Goal: Task Accomplishment & Management: Complete application form

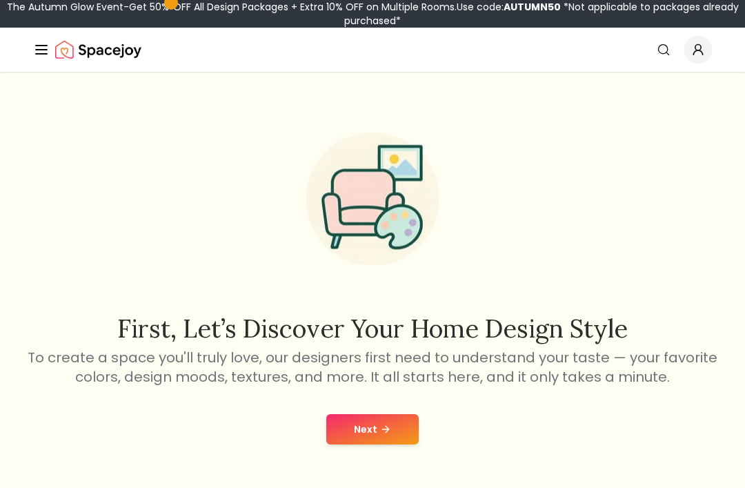
scroll to position [1, 0]
click at [415, 422] on button "Next" at bounding box center [372, 428] width 92 height 30
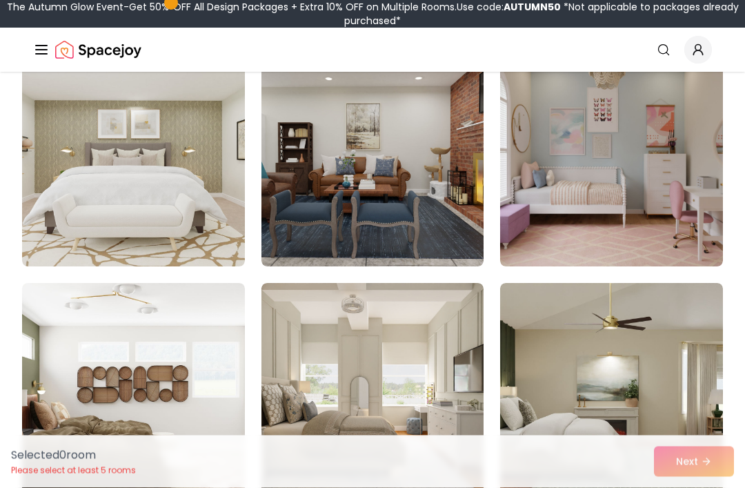
scroll to position [159, 0]
click at [181, 175] on img at bounding box center [133, 156] width 223 height 221
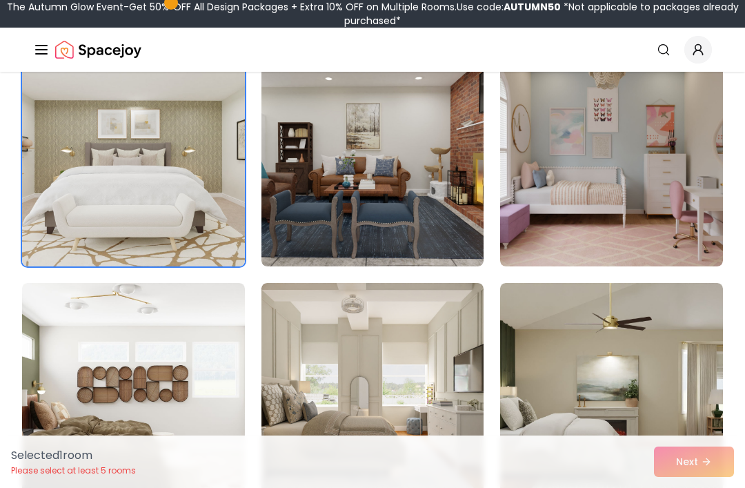
click at [46, 139] on img at bounding box center [133, 156] width 223 height 221
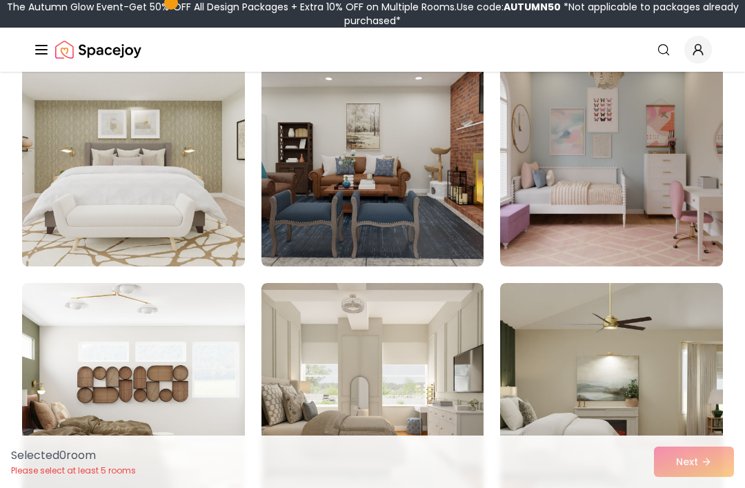
click at [44, 148] on img at bounding box center [133, 156] width 223 height 221
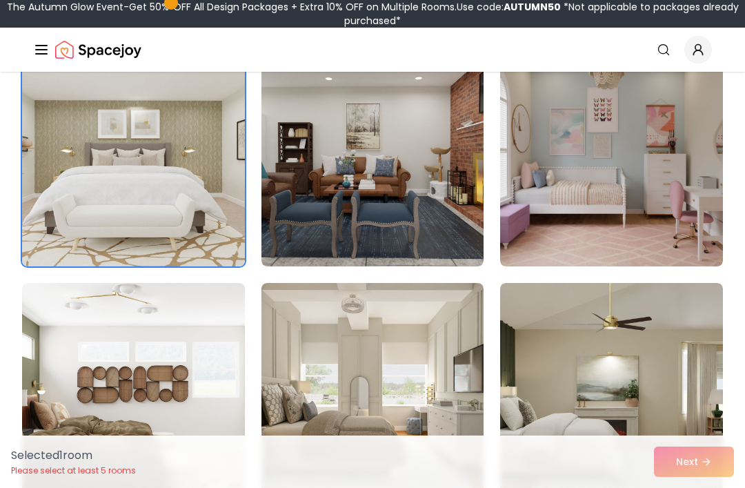
click at [729, 487] on div "Selected 1 room Please select at least 5 rooms Next" at bounding box center [372, 461] width 745 height 52
click at [698, 487] on div "Selected 1 room Please select at least 5 rooms Next" at bounding box center [372, 461] width 745 height 52
click at [684, 487] on div "Selected 1 room Please select at least 5 rooms Next" at bounding box center [372, 461] width 745 height 52
click at [92, 136] on img at bounding box center [133, 156] width 223 height 221
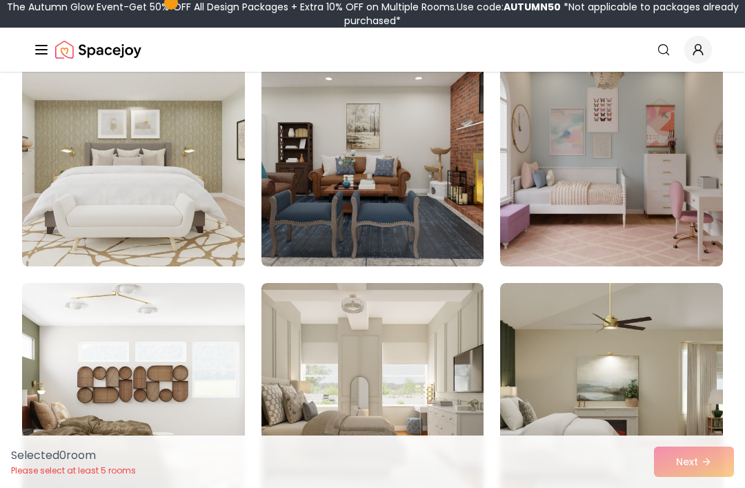
click at [304, 166] on img at bounding box center [373, 156] width 223 height 221
click at [712, 487] on div "Selected 1 room Please select at least 5 rooms Next" at bounding box center [372, 461] width 745 height 52
click at [711, 487] on div "Selected 1 room Please select at least 5 rooms Next" at bounding box center [372, 461] width 745 height 52
click at [722, 487] on div "Selected 1 room Please select at least 5 rooms Next" at bounding box center [372, 461] width 745 height 52
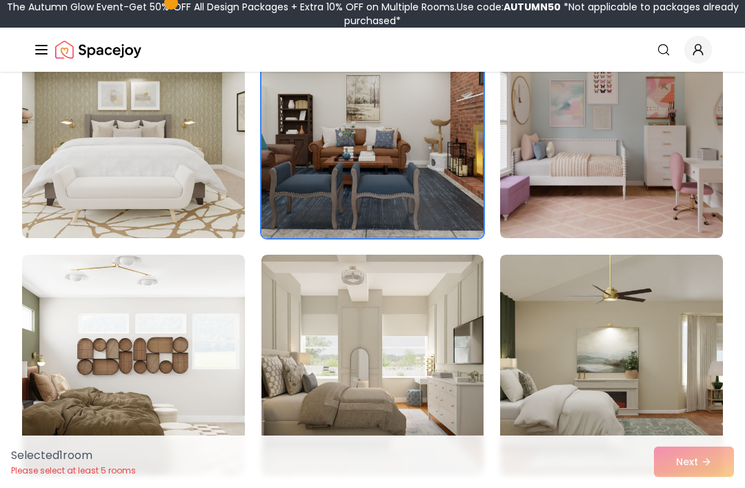
scroll to position [64, 0]
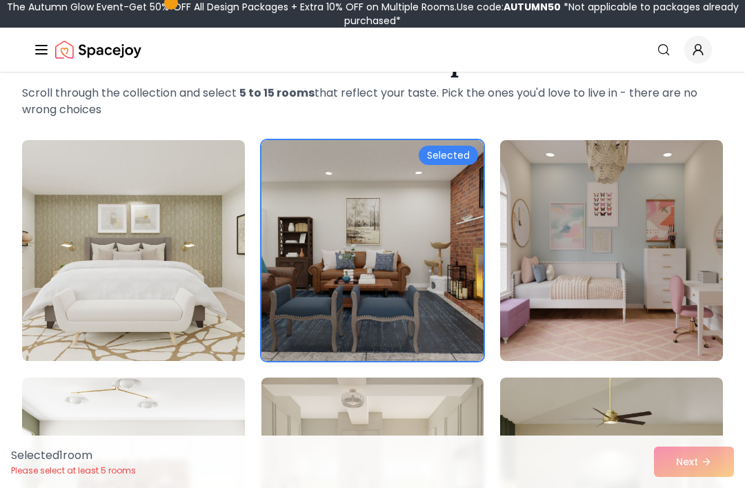
click at [707, 454] on div "Selected 1 room Please select at least 5 rooms Next" at bounding box center [372, 461] width 745 height 52
click at [712, 467] on div "Selected 1 room Please select at least 5 rooms Next" at bounding box center [372, 461] width 745 height 52
click at [712, 461] on div "Selected 1 room Please select at least 5 rooms Next" at bounding box center [372, 461] width 745 height 52
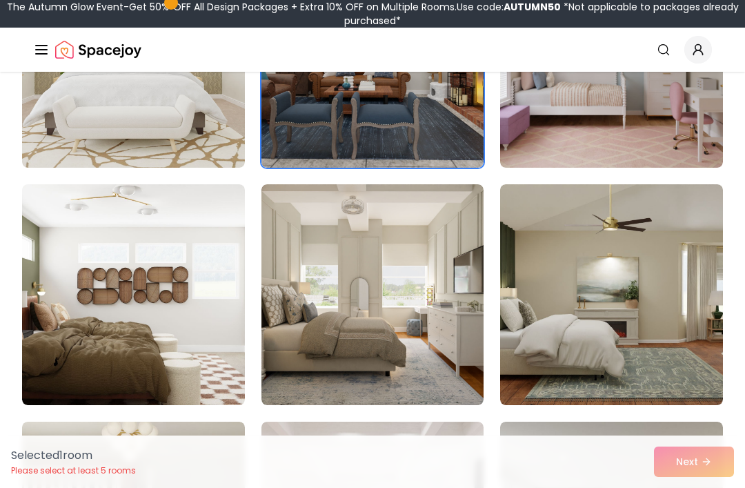
scroll to position [264, 0]
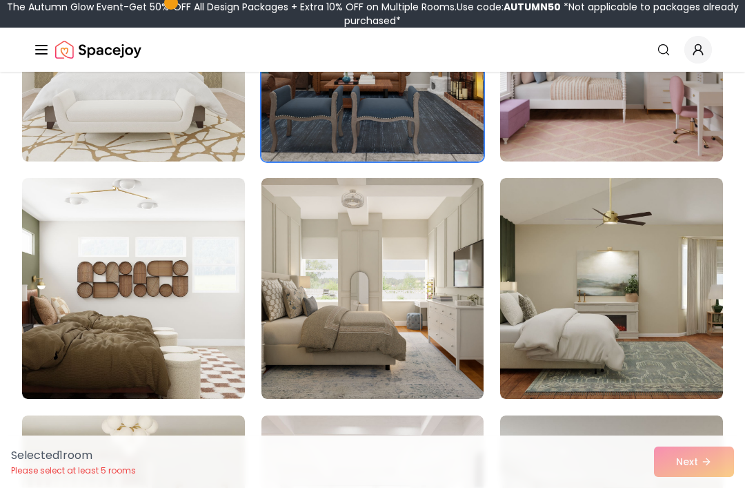
click at [675, 309] on img at bounding box center [611, 288] width 223 height 221
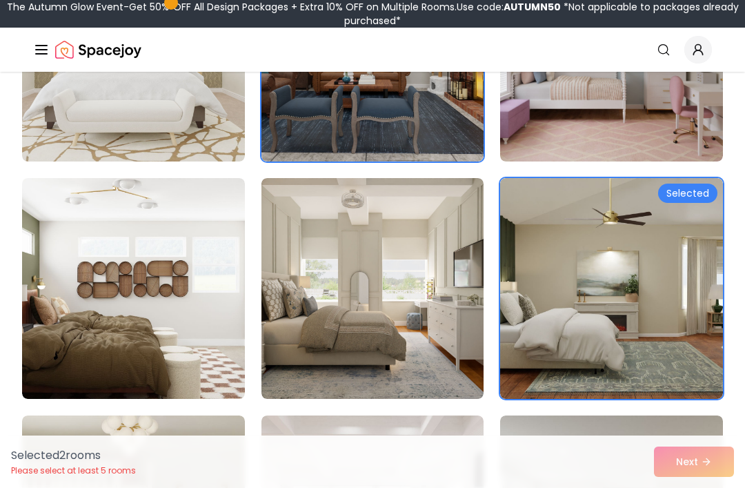
click at [709, 487] on div "Selected 2 room s Please select at least 5 rooms Next" at bounding box center [372, 461] width 745 height 52
click at [696, 193] on div "Selected" at bounding box center [687, 193] width 59 height 19
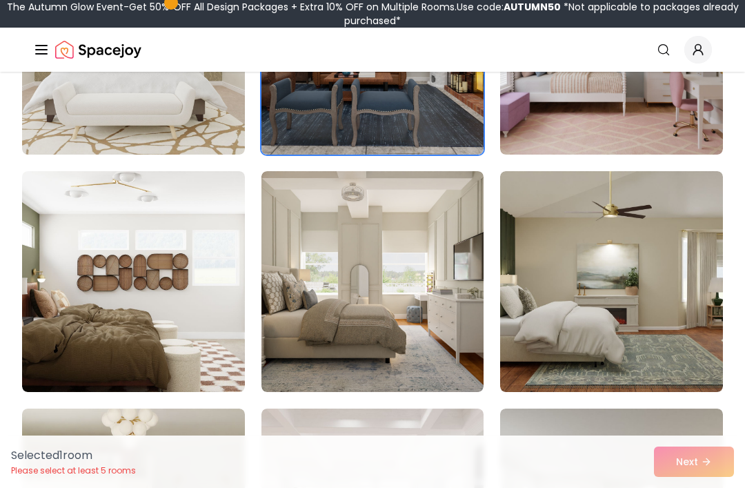
click at [714, 462] on div "Selected 1 room Please select at least 5 rooms Next" at bounding box center [372, 461] width 745 height 52
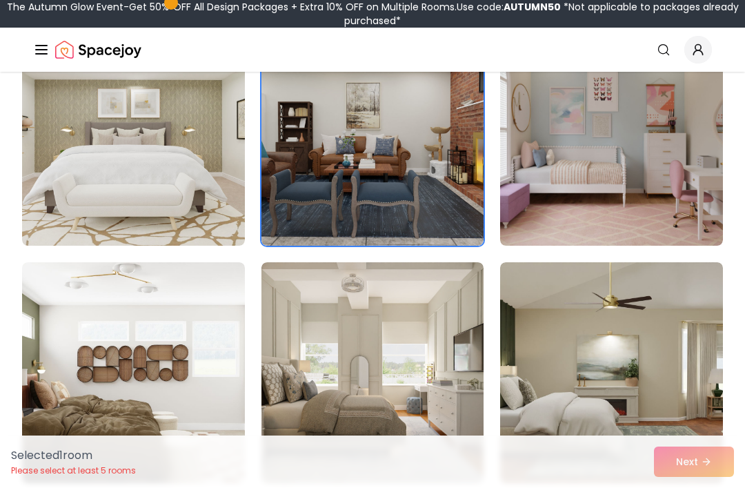
click at [70, 204] on img at bounding box center [133, 135] width 223 height 221
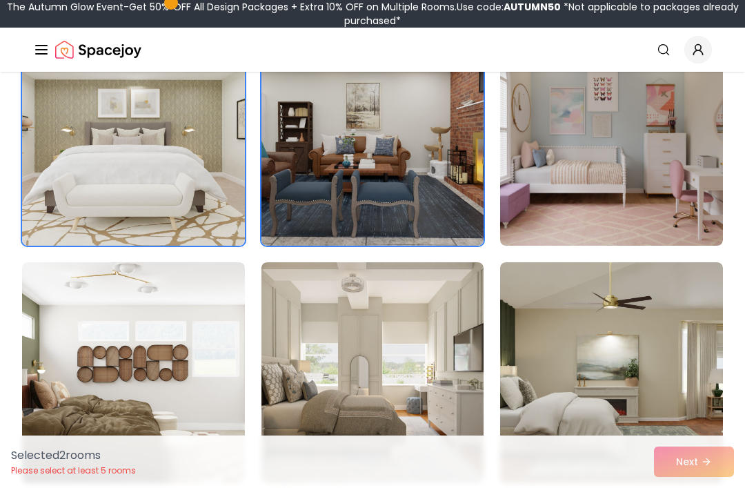
click at [99, 317] on img at bounding box center [133, 372] width 223 height 221
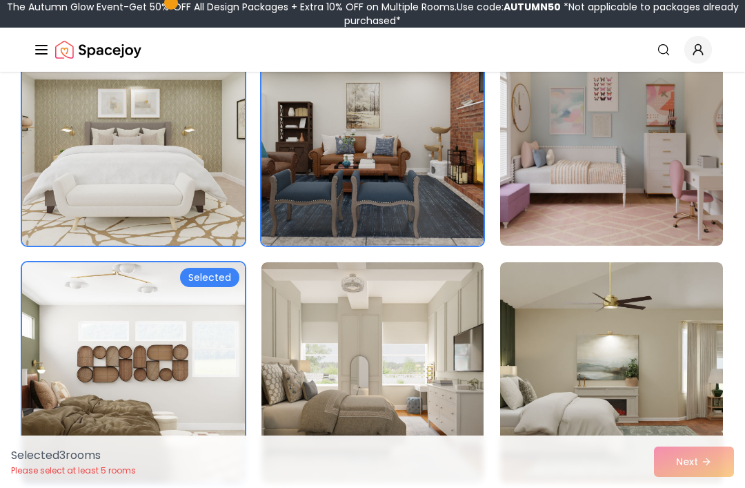
click at [723, 487] on div "Selected 3 room s Please select at least 5 rooms Next" at bounding box center [372, 461] width 745 height 52
click at [719, 487] on div "Selected 3 room s Please select at least 5 rooms Next" at bounding box center [372, 461] width 745 height 52
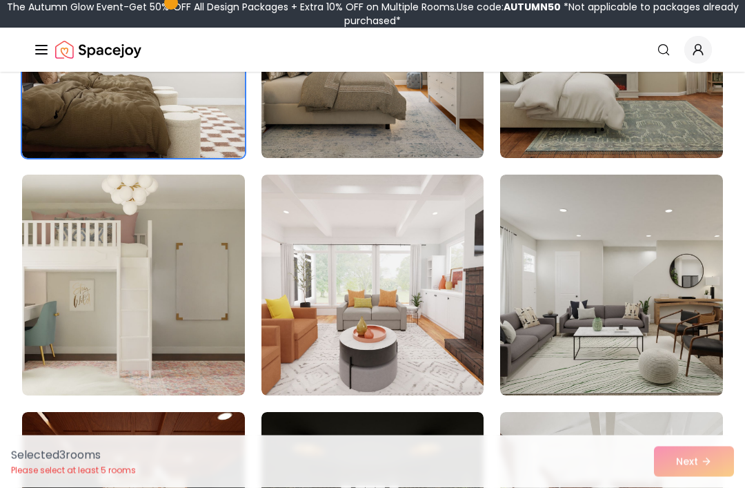
scroll to position [504, 0]
click at [138, 287] on img at bounding box center [133, 285] width 223 height 221
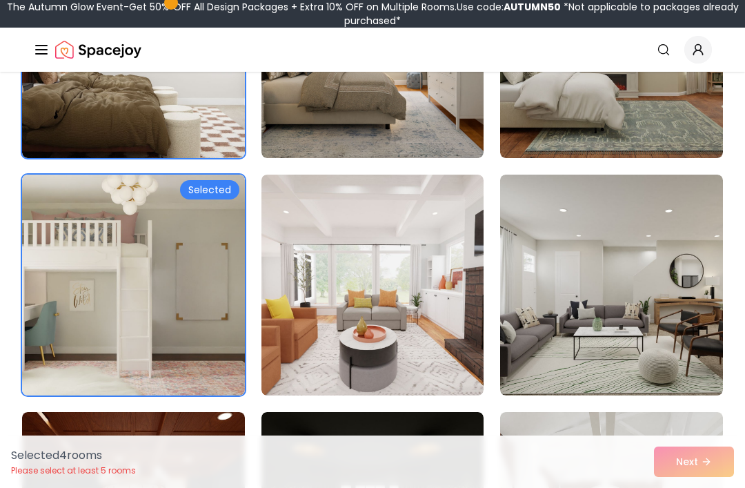
click at [689, 487] on div "Selected 4 room s Please select at least 5 rooms Next" at bounding box center [372, 461] width 745 height 52
click at [289, 331] on img at bounding box center [373, 285] width 223 height 221
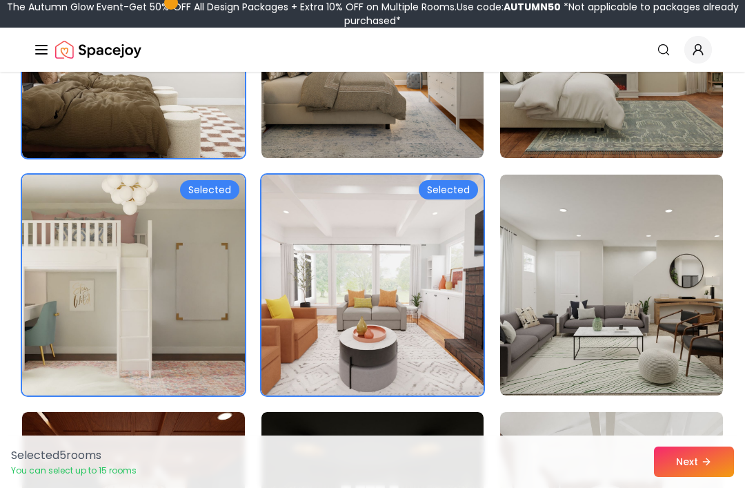
click at [650, 329] on img at bounding box center [611, 285] width 223 height 221
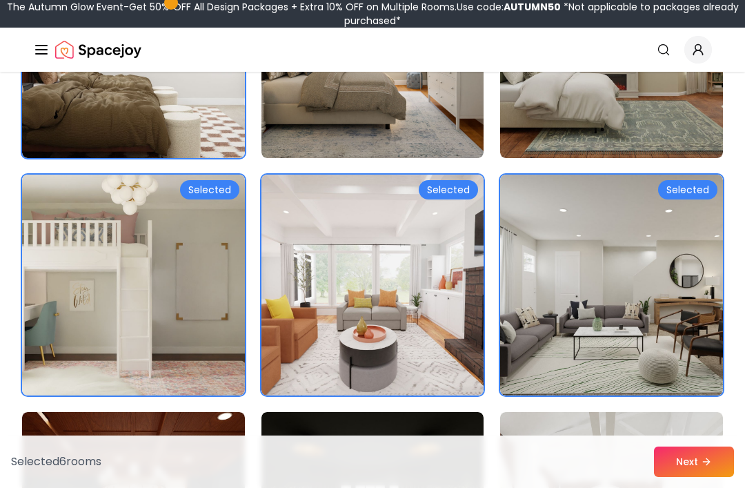
click at [707, 477] on button "Next" at bounding box center [694, 462] width 80 height 30
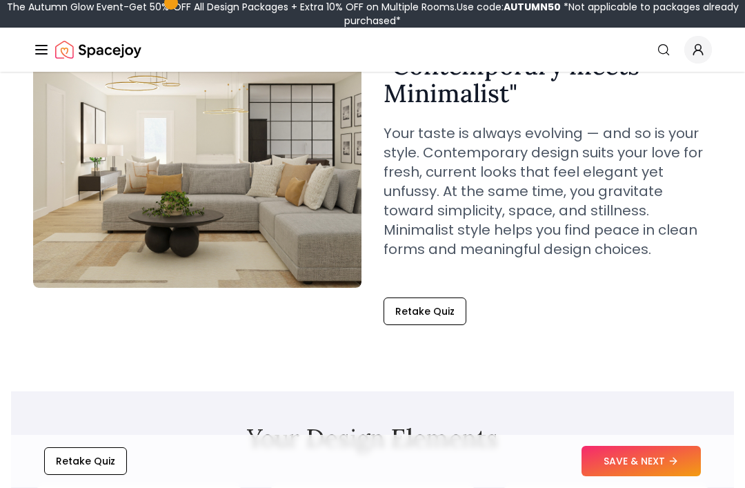
click at [26, 211] on section "Your Signature Style Is... " Contemporary meets Minimalist " Your taste is alwa…" at bounding box center [372, 141] width 723 height 433
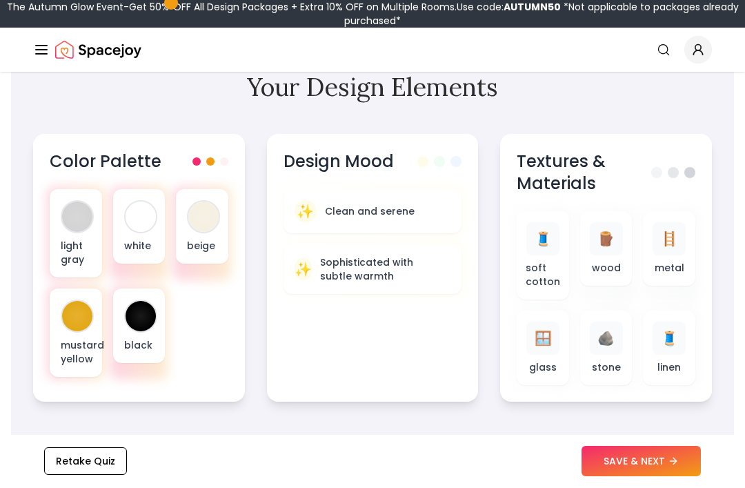
scroll to position [511, 0]
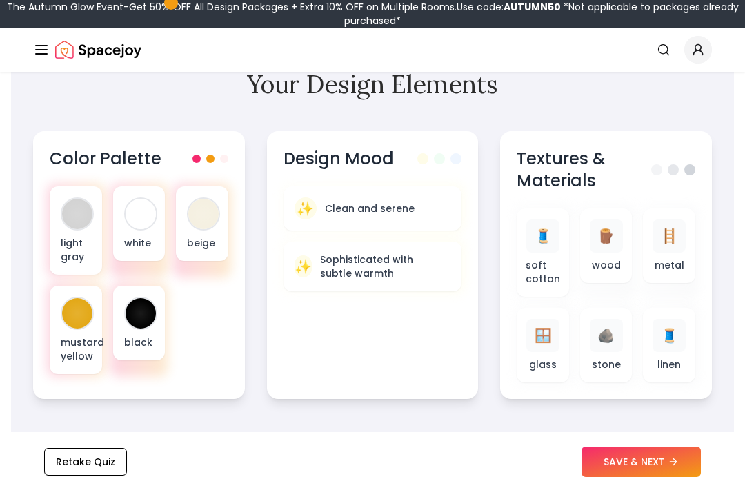
click at [140, 315] on div at bounding box center [141, 313] width 30 height 30
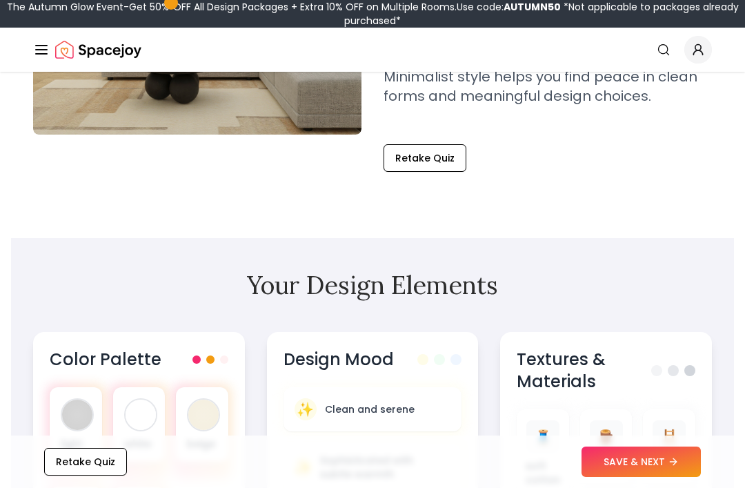
click at [83, 393] on div "light gray" at bounding box center [76, 431] width 52 height 88
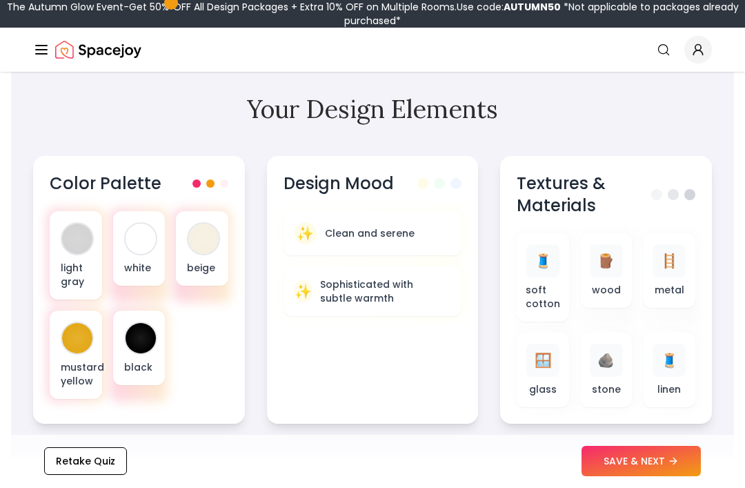
scroll to position [487, 0]
click at [128, 319] on div "black" at bounding box center [139, 348] width 52 height 75
click at [464, 304] on div at bounding box center [373, 291] width 184 height 55
click at [551, 306] on p "soft cotton" at bounding box center [543, 297] width 35 height 28
click at [551, 305] on p "soft cotton" at bounding box center [543, 297] width 35 height 28
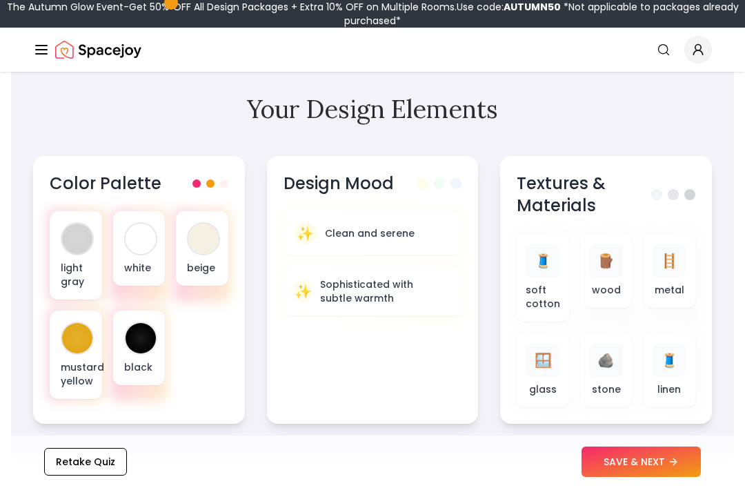
click at [551, 306] on p "soft cotton" at bounding box center [543, 297] width 35 height 28
click at [590, 354] on div "🪨" at bounding box center [606, 360] width 33 height 33
click at [561, 377] on div "🪟 glass" at bounding box center [543, 370] width 52 height 75
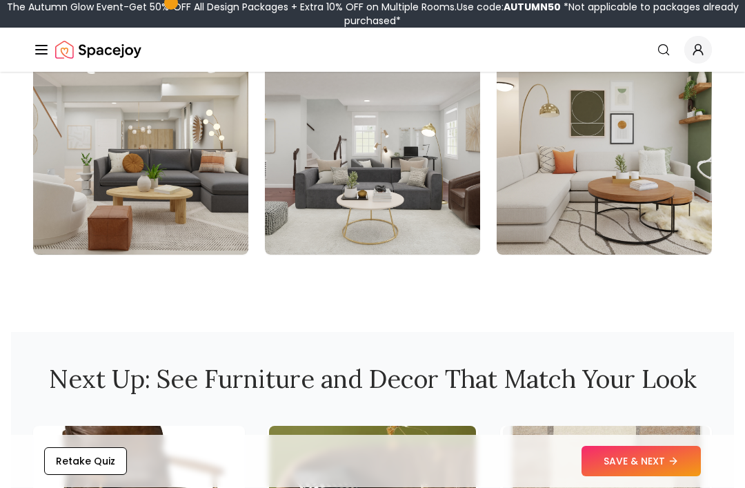
click at [675, 477] on button "SAVE & NEXT" at bounding box center [641, 462] width 119 height 30
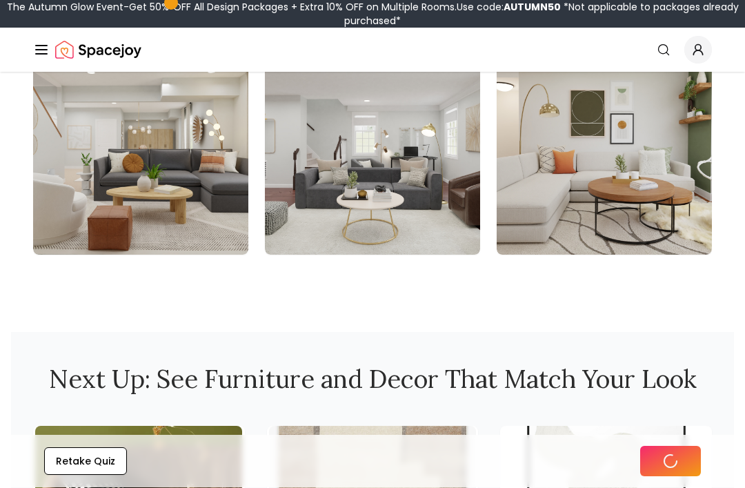
scroll to position [1727, 0]
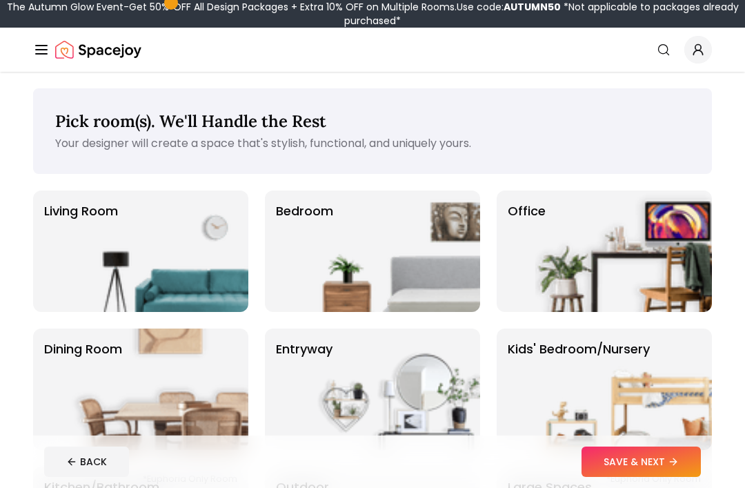
click at [710, 268] on img at bounding box center [624, 250] width 177 height 121
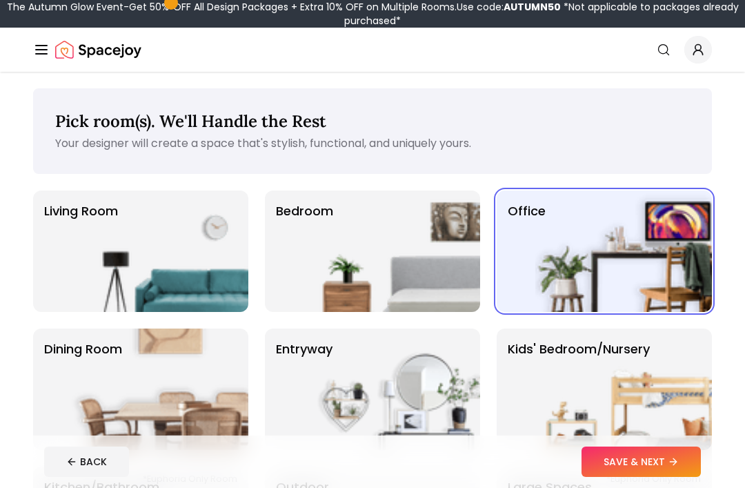
click at [687, 266] on img at bounding box center [624, 250] width 177 height 121
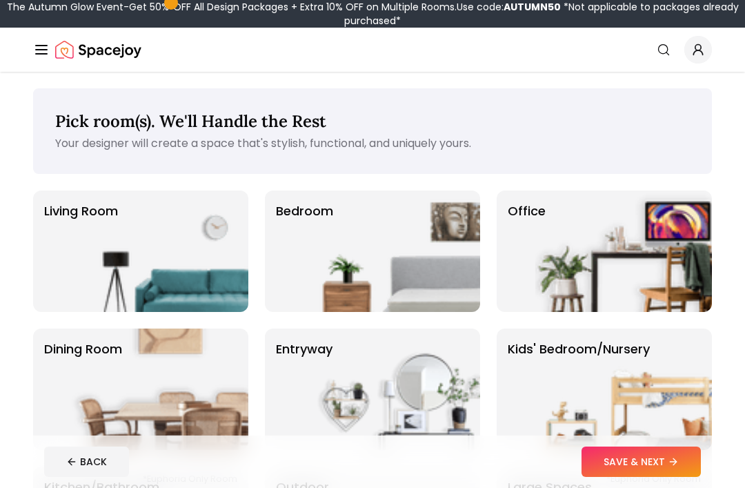
click at [667, 262] on img at bounding box center [624, 250] width 177 height 121
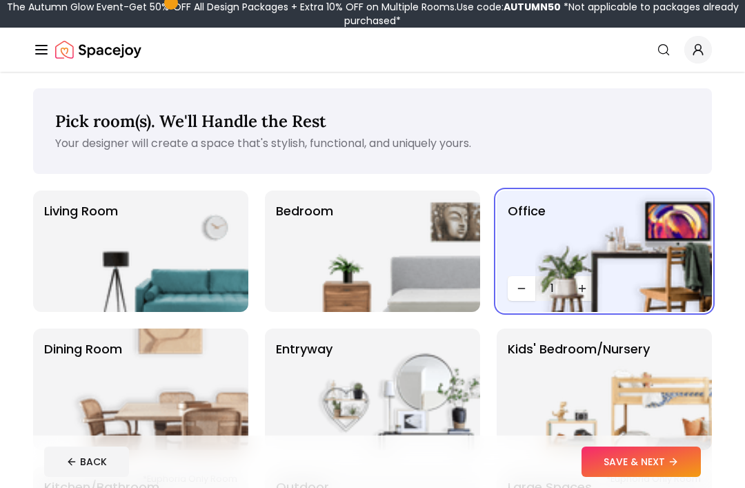
click at [589, 285] on img at bounding box center [624, 250] width 177 height 121
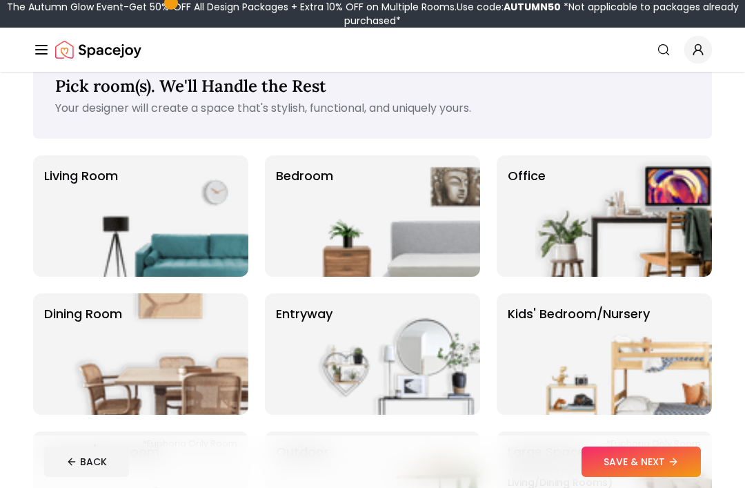
click at [287, 203] on p "Bedroom" at bounding box center [304, 215] width 57 height 99
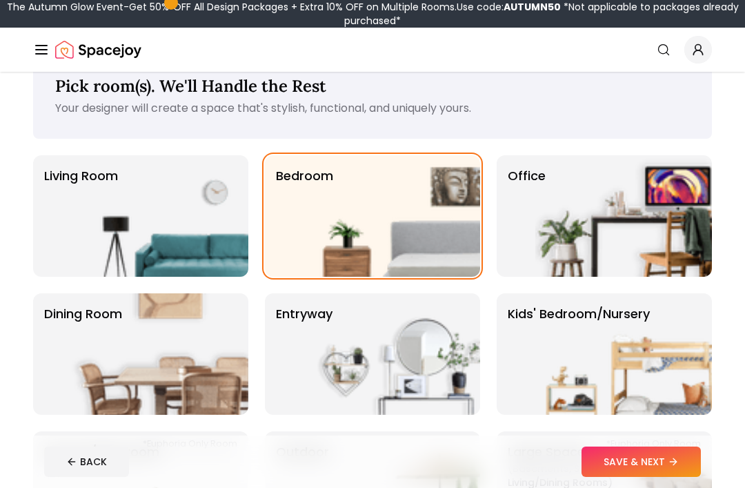
scroll to position [37, 0]
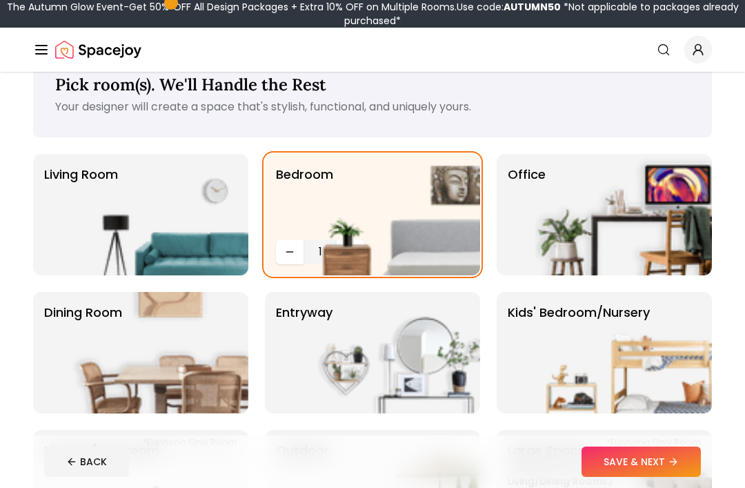
click at [344, 262] on img at bounding box center [392, 214] width 177 height 121
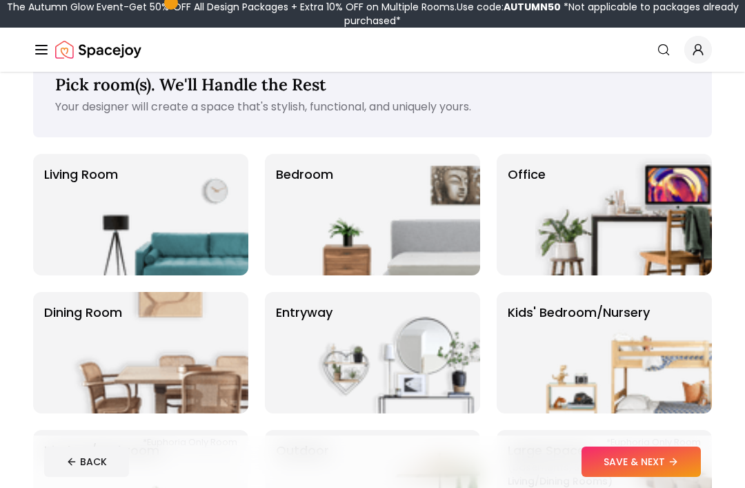
click at [344, 262] on img at bounding box center [392, 214] width 177 height 121
click at [331, 249] on img at bounding box center [392, 214] width 177 height 121
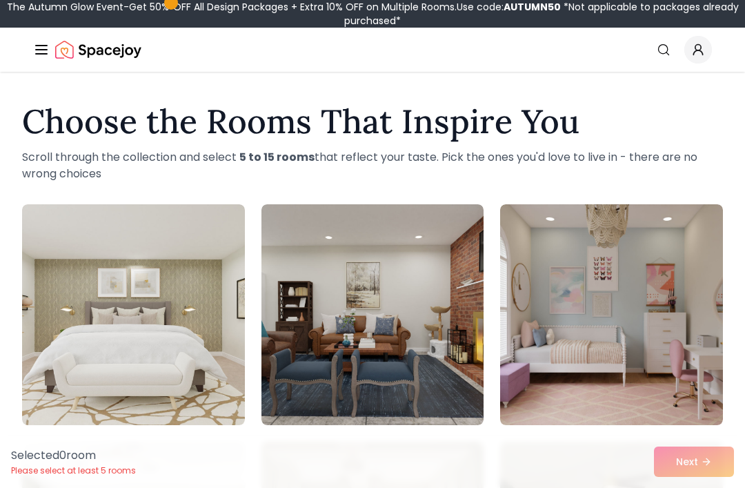
scroll to position [549, 0]
